Goal: Task Accomplishment & Management: Use online tool/utility

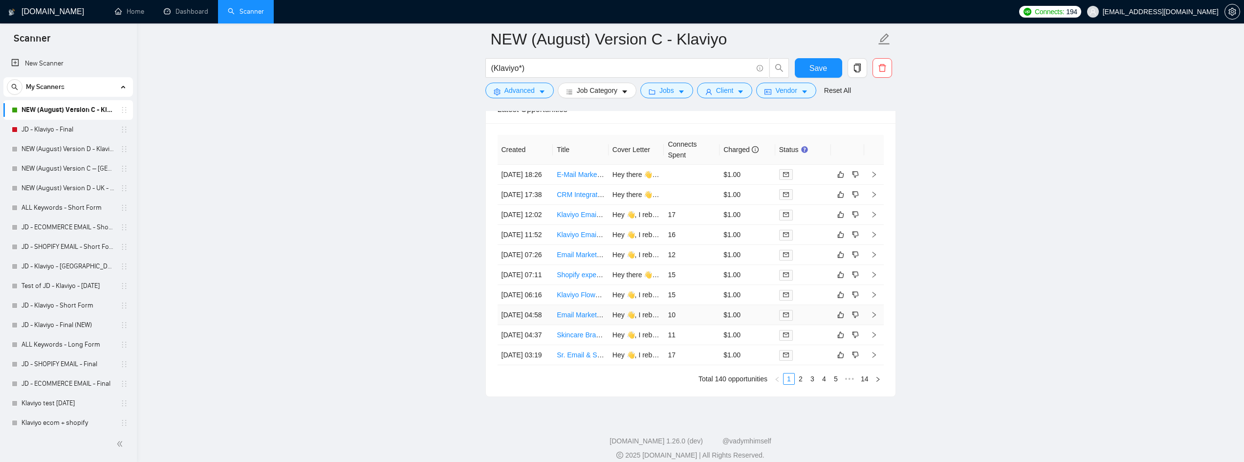
scroll to position [2688, 0]
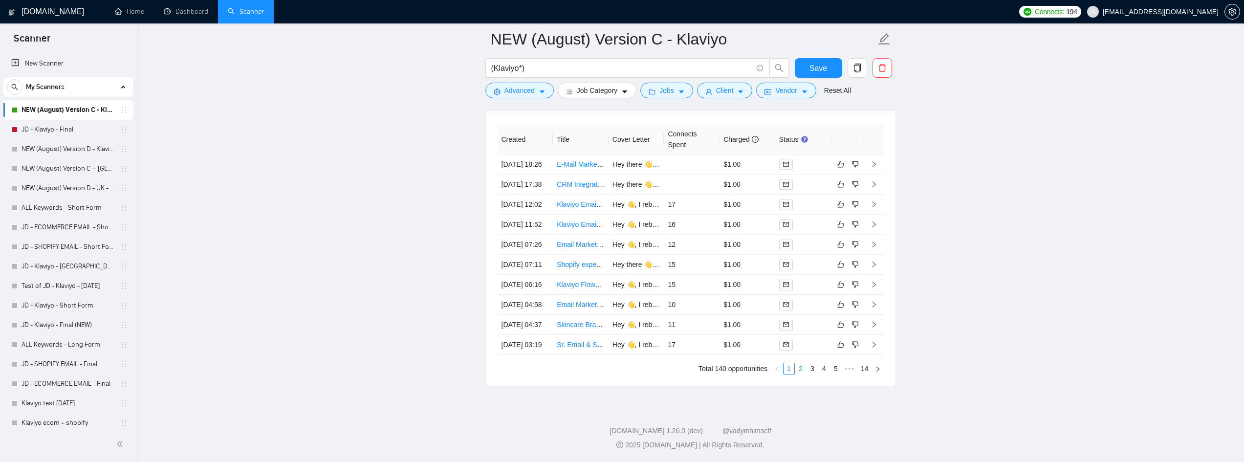
click at [800, 374] on link "2" at bounding box center [800, 368] width 11 height 11
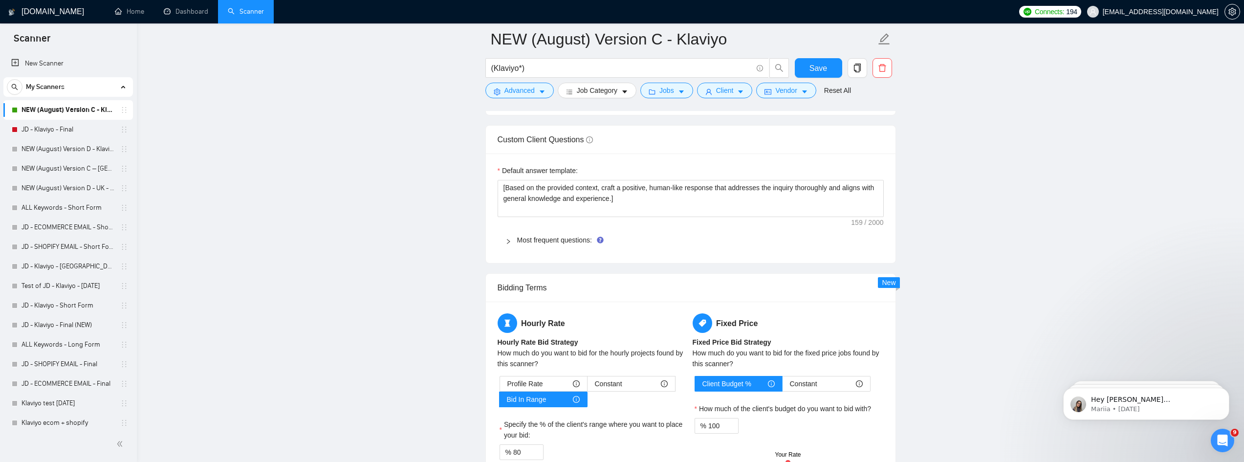
scroll to position [1466, 0]
